Goal: Information Seeking & Learning: Learn about a topic

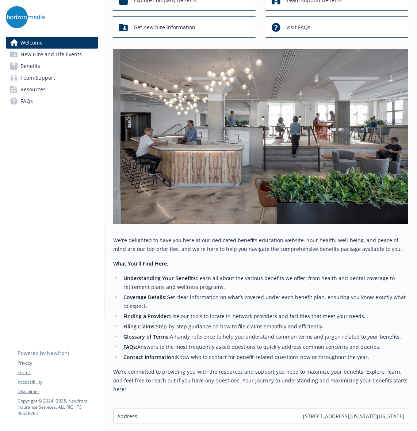
scroll to position [101, 0]
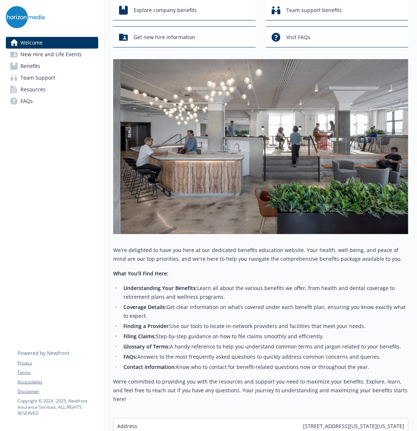
click at [40, 67] on link "Benefits" at bounding box center [52, 66] width 92 height 12
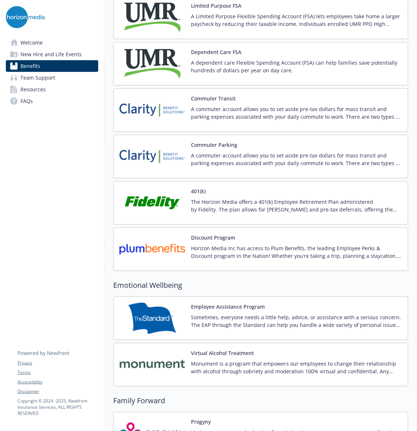
scroll to position [1197, 0]
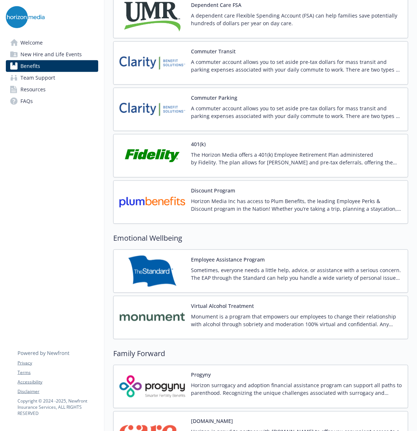
click at [248, 115] on p "A commuter account allows you to set aside pre-tax dollars for mass transit and…" at bounding box center [296, 111] width 211 height 15
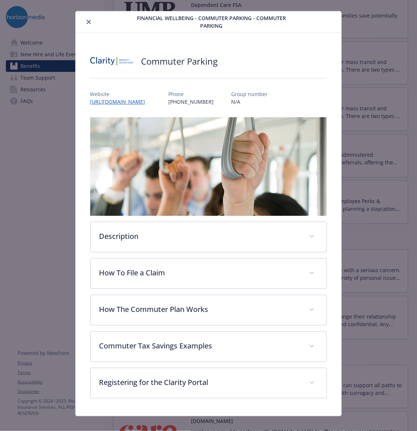
scroll to position [19, 0]
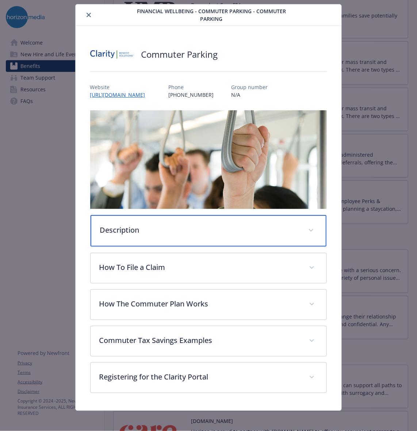
drag, startPoint x: 156, startPoint y: 224, endPoint x: 179, endPoint y: 238, distance: 26.6
click at [156, 225] on p "Description" at bounding box center [200, 230] width 200 height 11
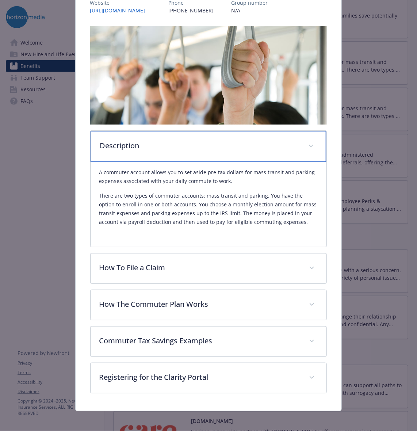
scroll to position [105, 0]
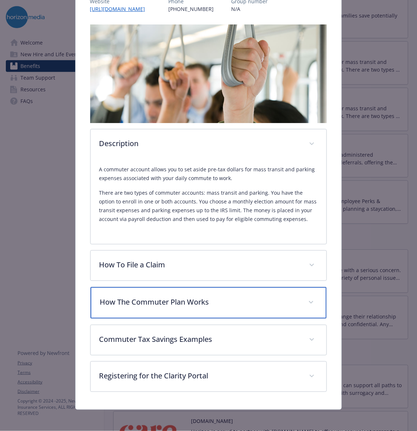
click at [145, 300] on p "How The Commuter Plan Works" at bounding box center [200, 302] width 200 height 11
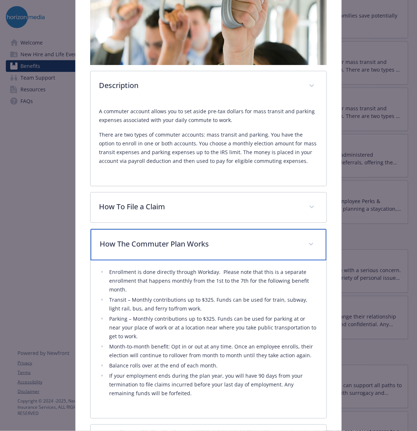
scroll to position [263, 0]
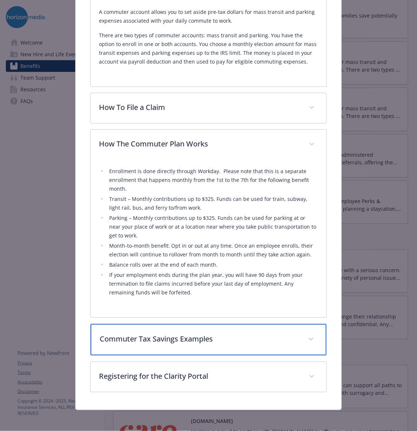
click at [190, 336] on p "Commuter Tax Savings Examples" at bounding box center [200, 338] width 200 height 11
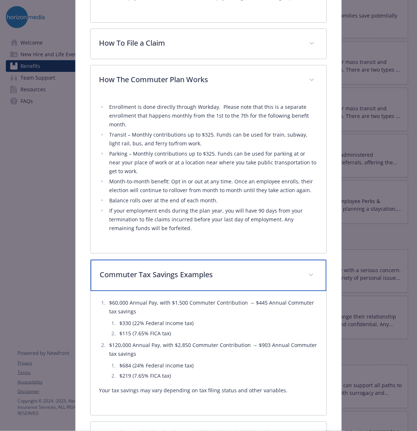
scroll to position [387, 0]
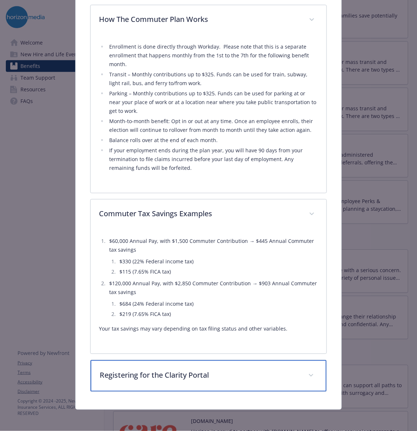
click at [198, 370] on p "Registering for the Clarity Portal" at bounding box center [200, 375] width 200 height 11
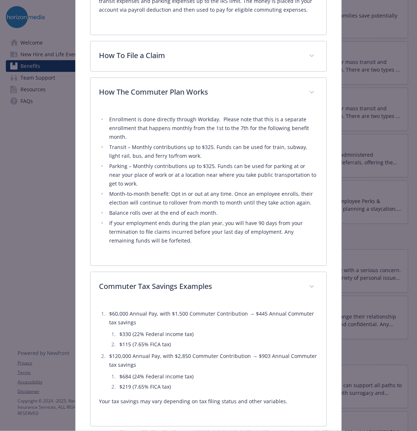
scroll to position [199, 0]
